Goal: Find specific page/section: Find specific page/section

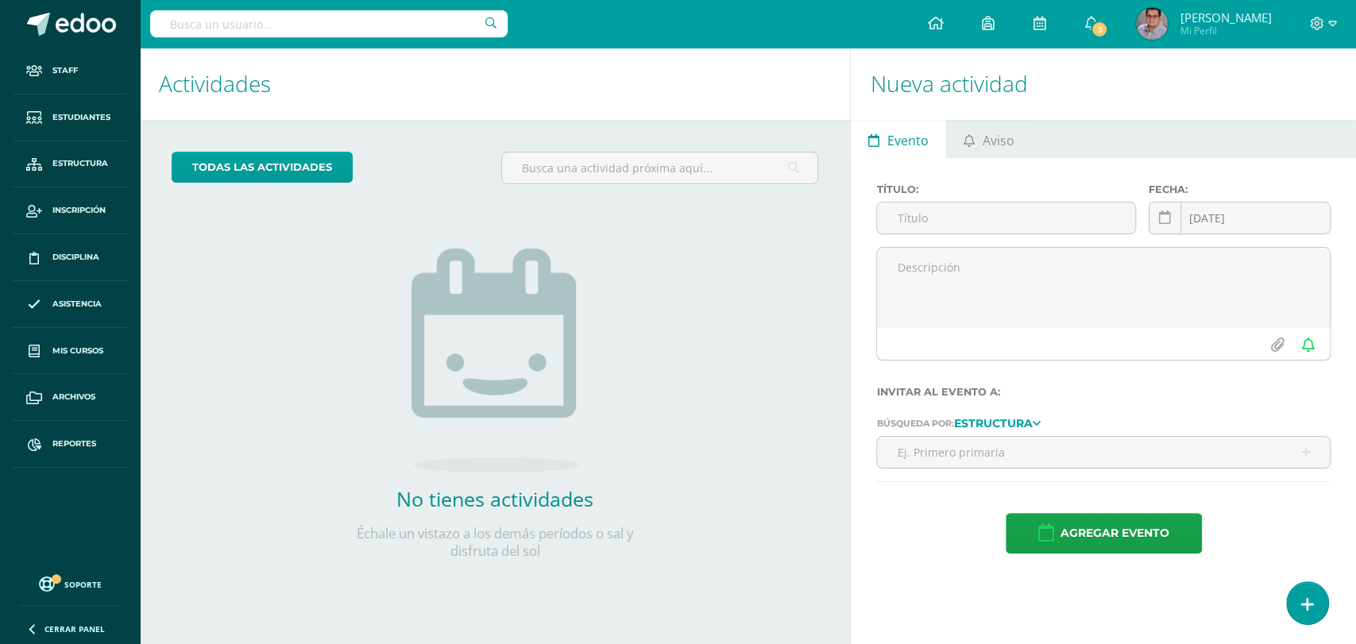
click at [230, 35] on input "text" at bounding box center [328, 23] width 357 height 27
type input "luisa Larios"
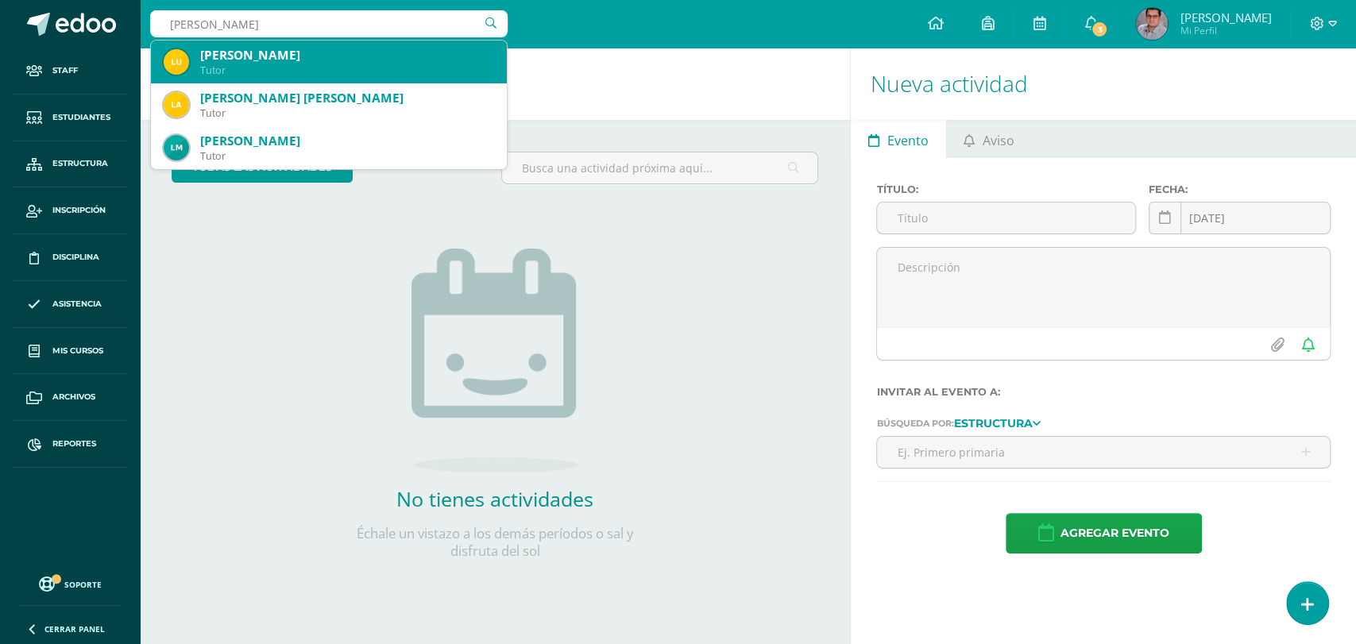
click at [292, 67] on div "Tutor" at bounding box center [347, 70] width 294 height 13
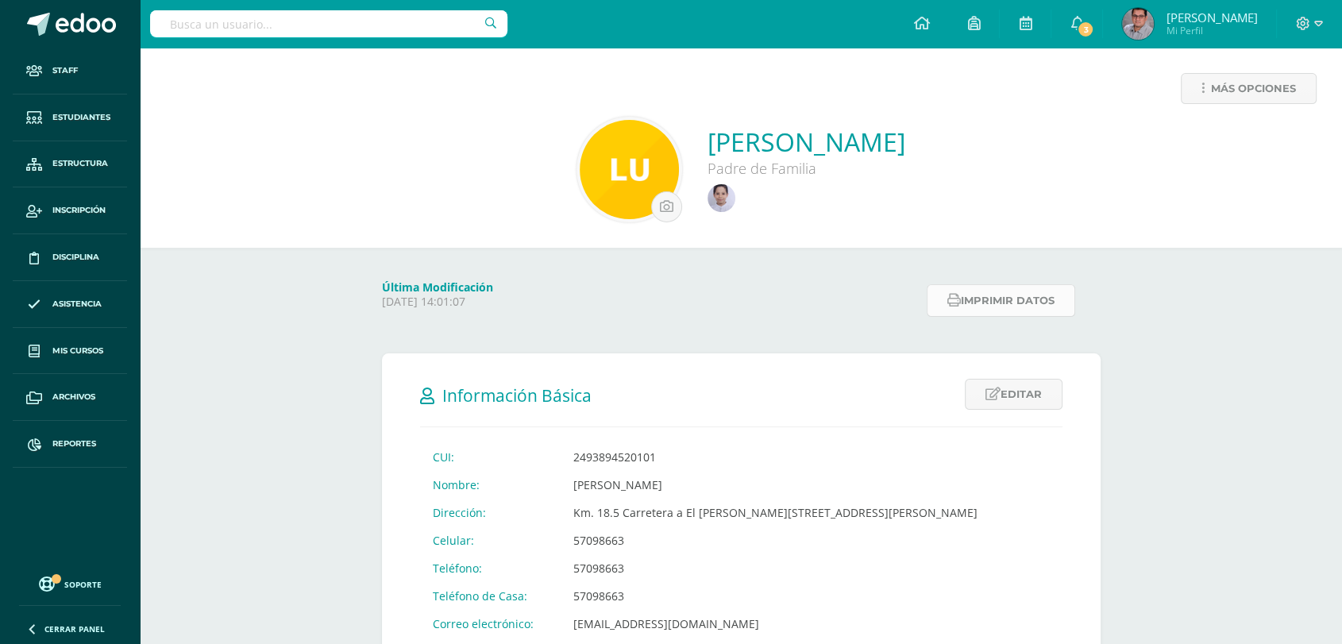
click at [988, 289] on button "Imprimir datos" at bounding box center [1001, 300] width 148 height 33
click at [381, 106] on div "Más opciones" at bounding box center [740, 95] width 1177 height 44
click at [383, 17] on input "text" at bounding box center [328, 23] width 357 height 27
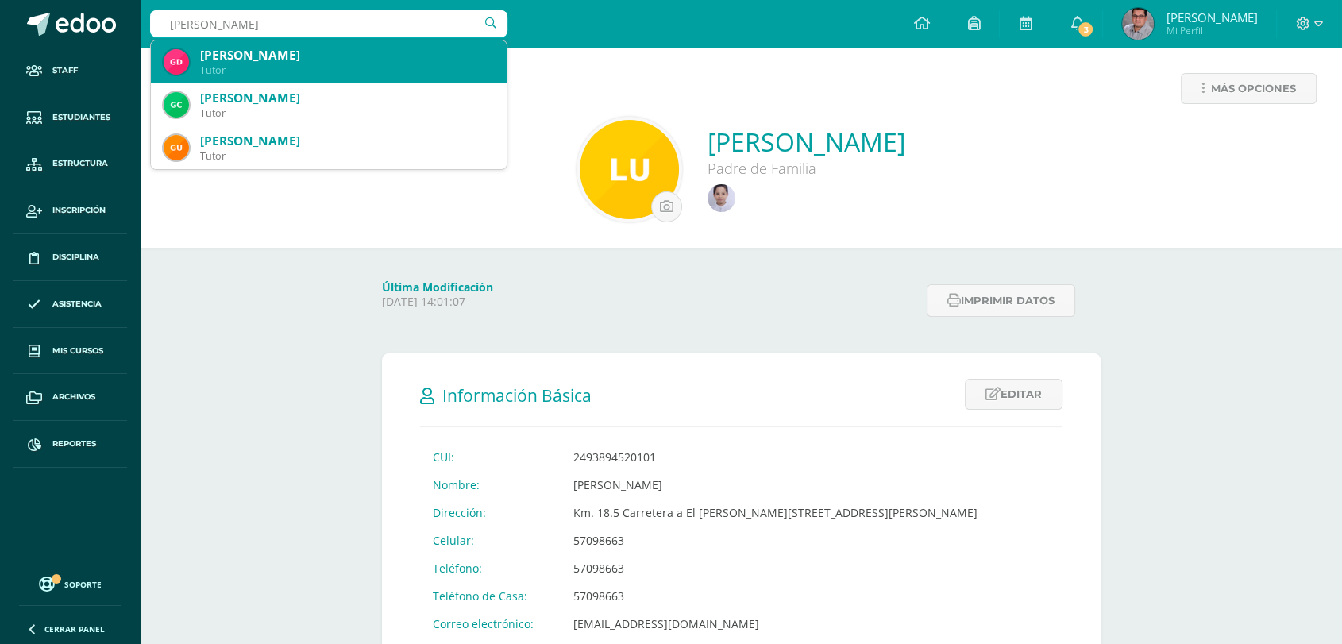
type input "guillermo alfons"
click at [306, 65] on div "Tutor" at bounding box center [347, 70] width 294 height 13
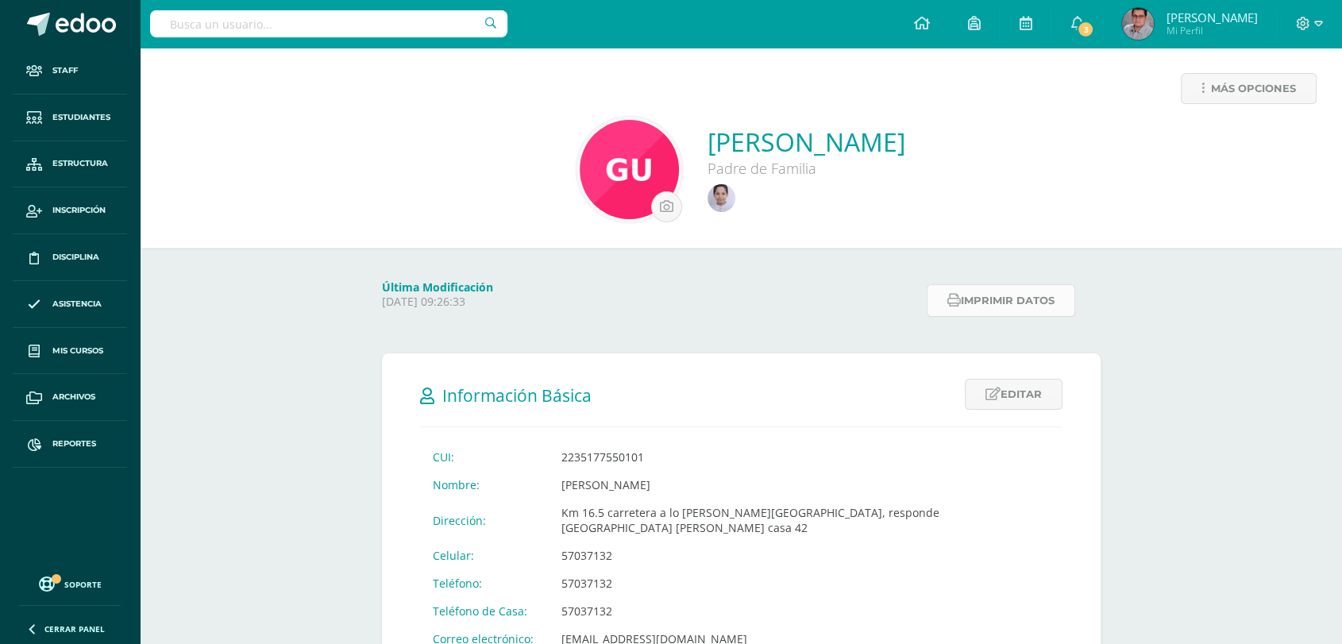
click at [1016, 287] on button "Imprimir datos" at bounding box center [1001, 300] width 148 height 33
click at [264, 31] on input "text" at bounding box center [328, 23] width 357 height 27
paste input "LUGO MEDINA"
type input "LUGO MEDINA"
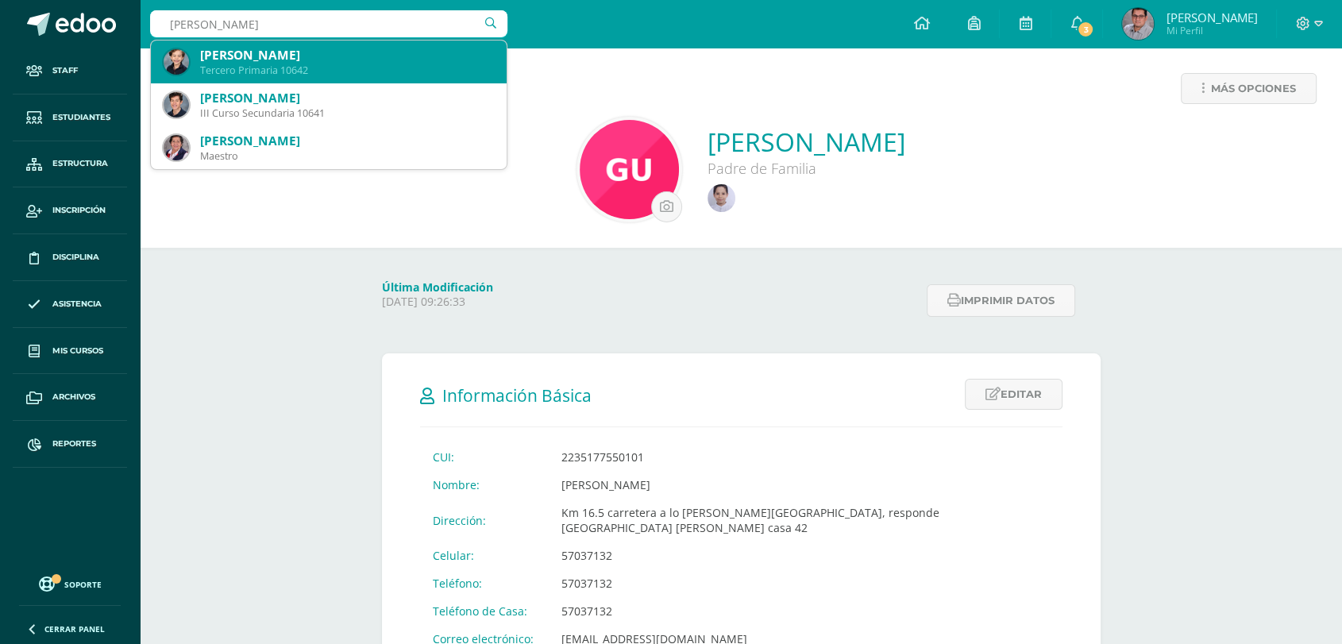
click at [254, 52] on div "Aran Antonio Lugo Medina" at bounding box center [347, 55] width 294 height 17
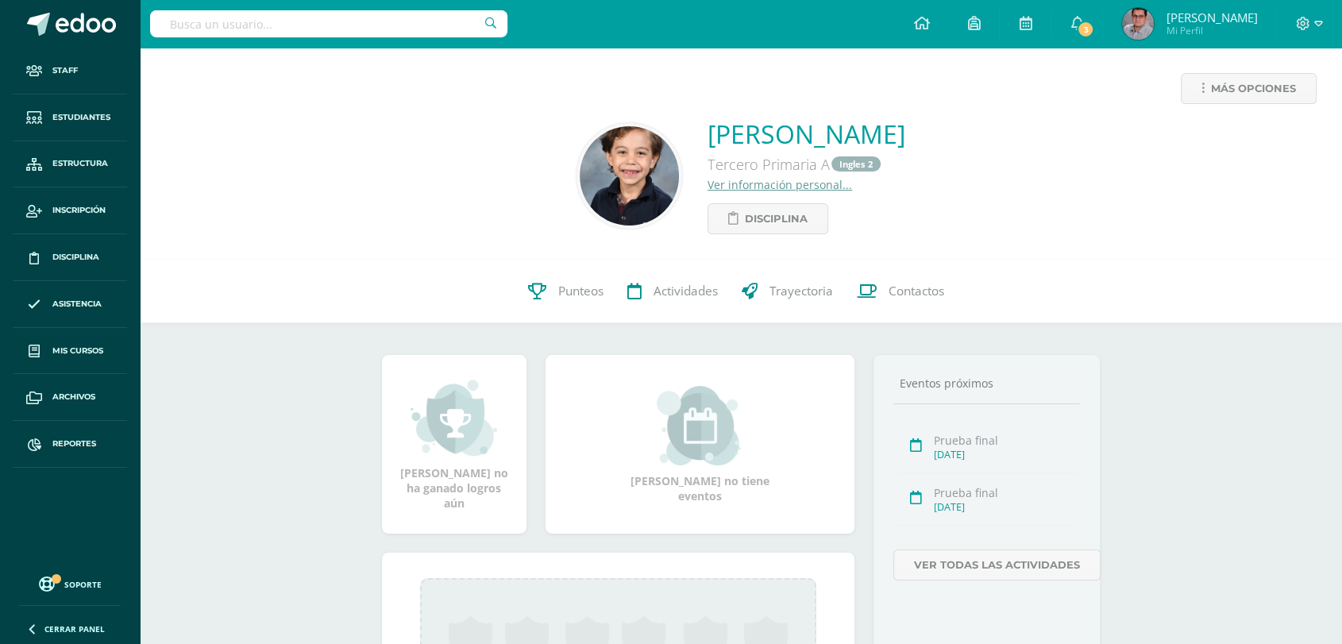
click at [320, 199] on div "Aran Antonio Lugo Medina Tercero Primaria A Ingles 2 Ver información personal..…" at bounding box center [740, 176] width 1177 height 118
click at [324, 210] on div "Aran Antonio Lugo Medina Tercero Primaria A Ingles 2 Ver información personal..…" at bounding box center [740, 176] width 1177 height 118
click at [311, 210] on div "Aran Antonio Lugo Medina Tercero Primaria A Ingles 2 Ver información personal..…" at bounding box center [740, 176] width 1177 height 118
